Goal: Navigation & Orientation: Find specific page/section

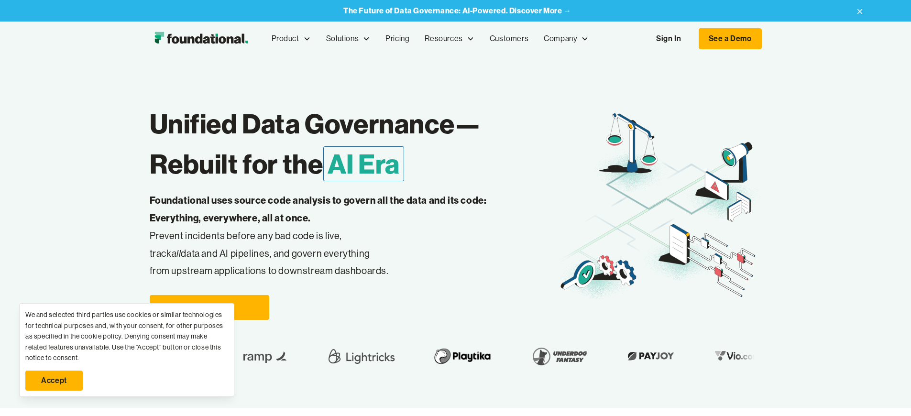
click at [691, 39] on link "Sign In" at bounding box center [669, 39] width 44 height 20
click at [54, 381] on link "Accept" at bounding box center [53, 381] width 57 height 20
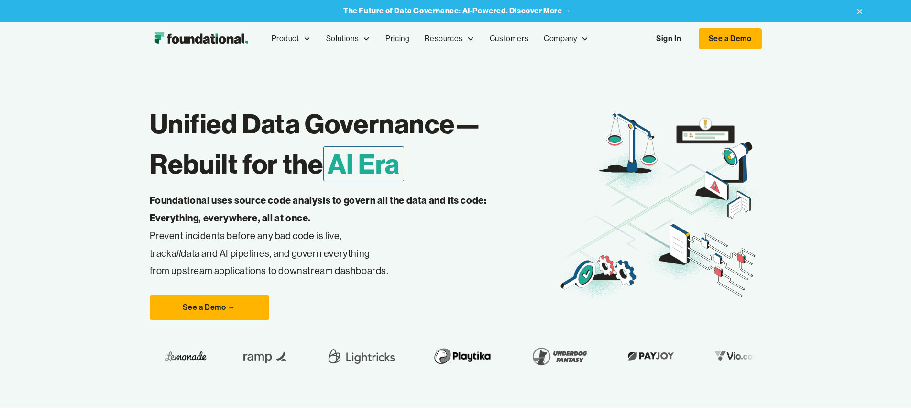
click at [691, 39] on link "Sign In" at bounding box center [669, 39] width 44 height 20
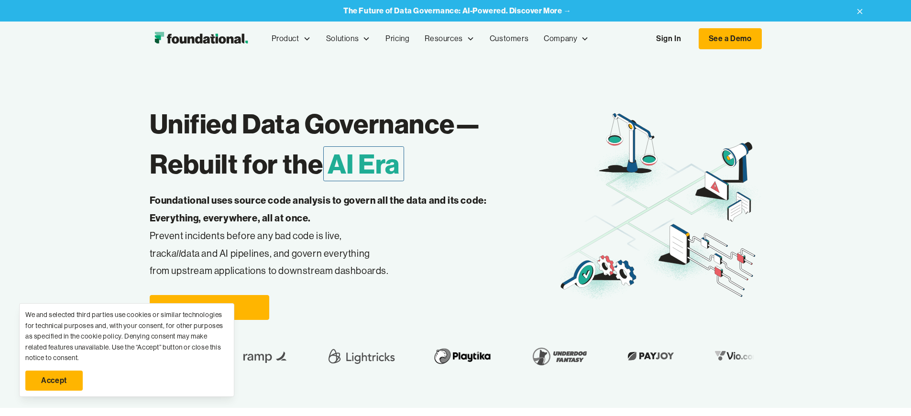
click at [54, 381] on link "Accept" at bounding box center [53, 381] width 57 height 20
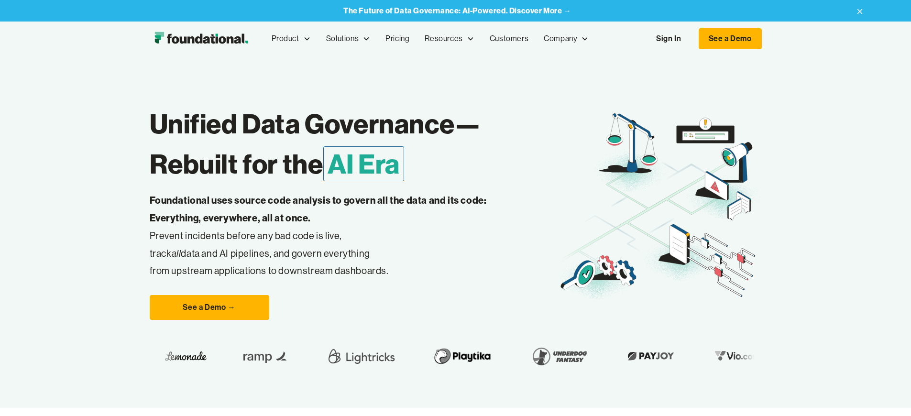
click at [691, 39] on link "Sign In" at bounding box center [669, 39] width 44 height 20
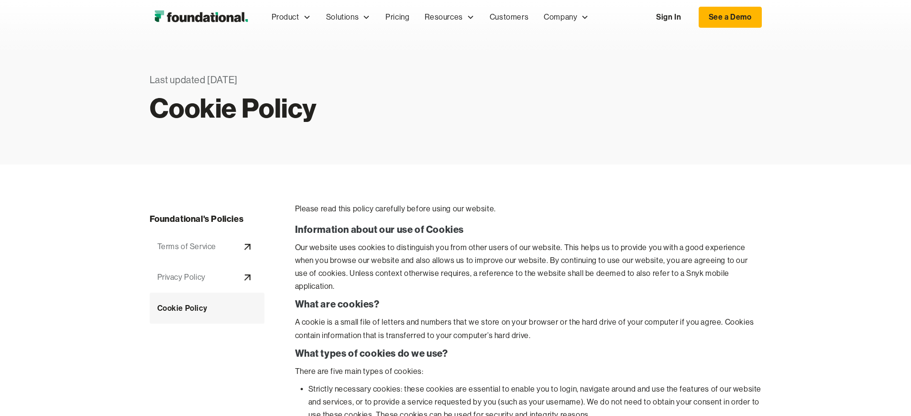
click at [691, 17] on link "Sign In" at bounding box center [669, 17] width 44 height 20
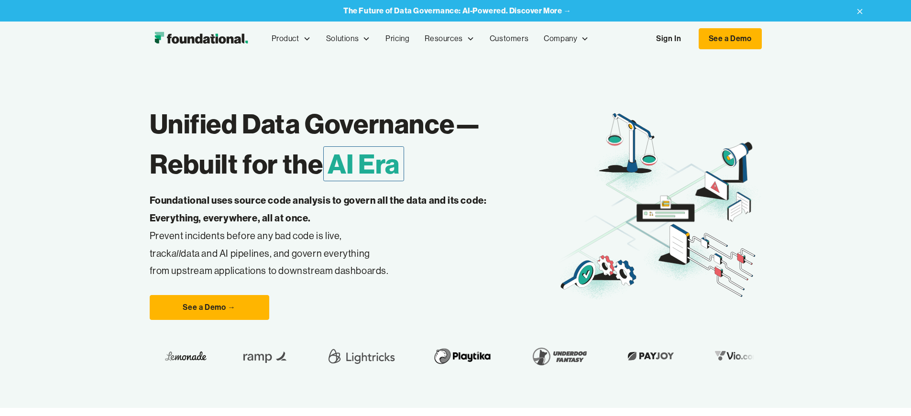
click at [691, 39] on link "Sign In" at bounding box center [669, 39] width 44 height 20
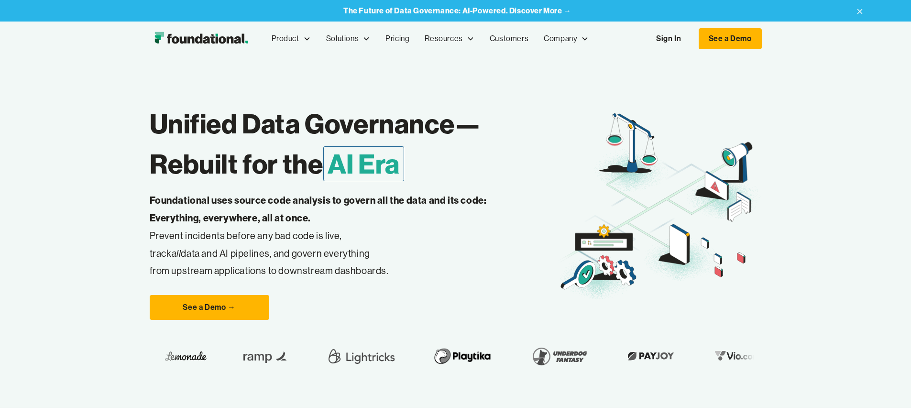
click at [691, 39] on link "Sign In" at bounding box center [669, 39] width 44 height 20
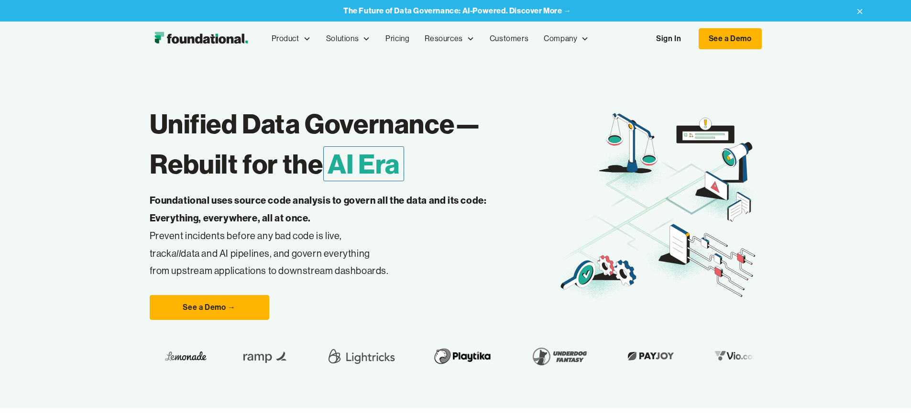
click at [691, 39] on link "Sign In" at bounding box center [669, 39] width 44 height 20
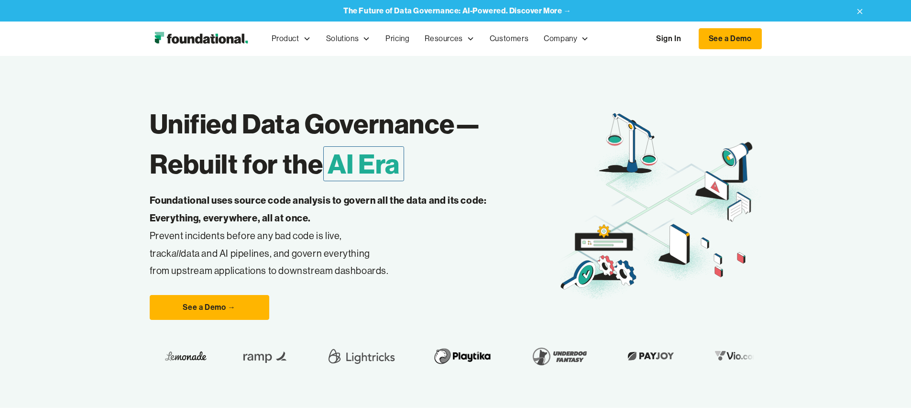
scroll to position [3503, 0]
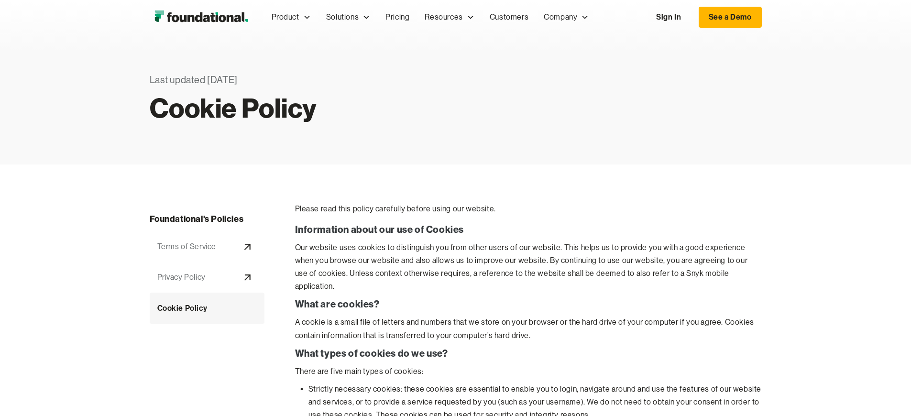
click at [157, 308] on div "Cookie Policy" at bounding box center [182, 308] width 50 height 12
